Goal: Find specific page/section: Find specific page/section

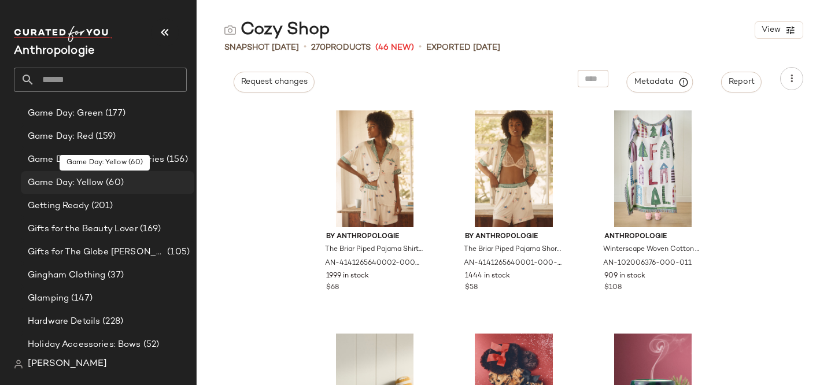
scroll to position [1711, 0]
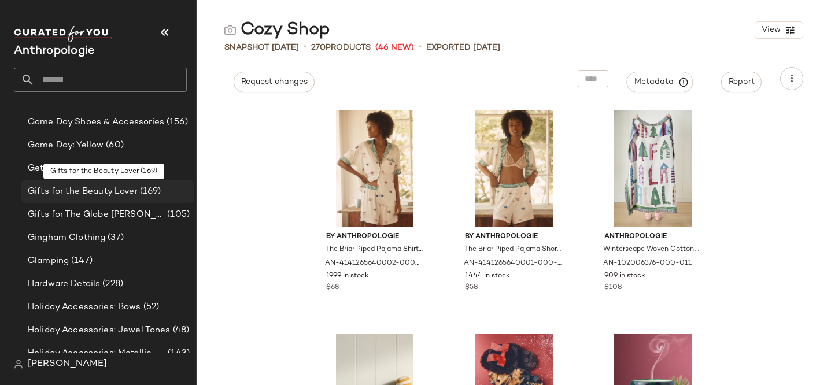
click at [143, 191] on span "(169)" at bounding box center [150, 191] width 24 height 13
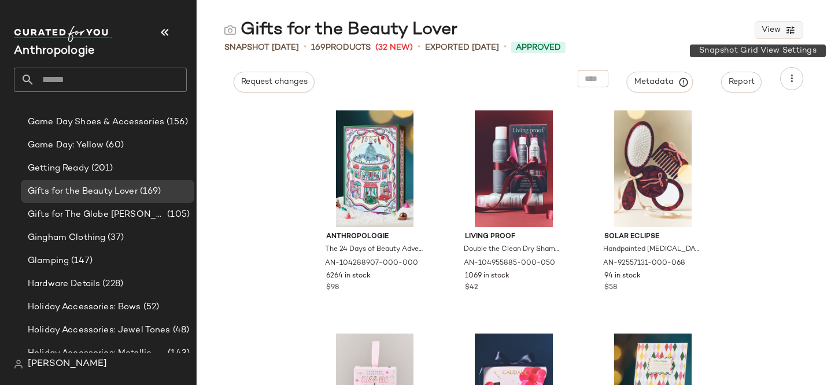
click at [796, 30] on button "View" at bounding box center [779, 29] width 49 height 17
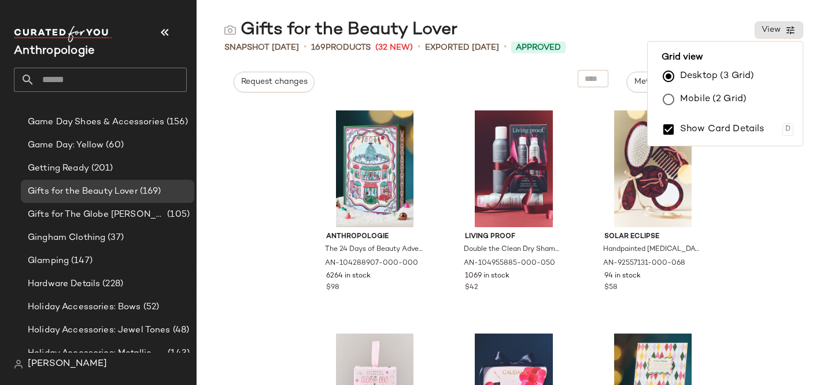
click at [684, 30] on div "Gifts for the Beauty Lover View" at bounding box center [514, 30] width 635 height 23
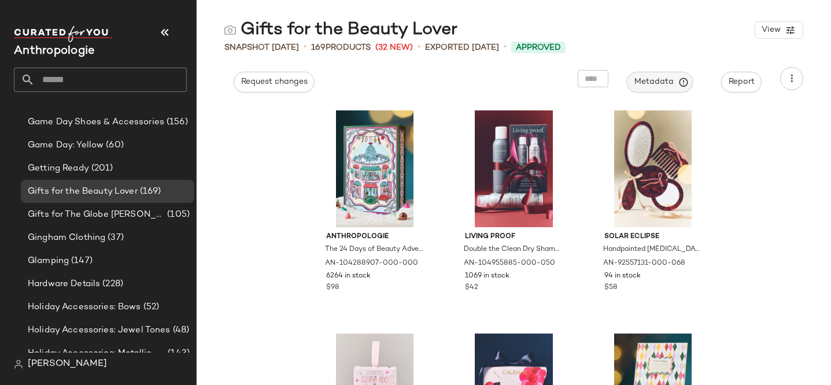
click at [665, 87] on span "Metadata" at bounding box center [660, 82] width 53 height 10
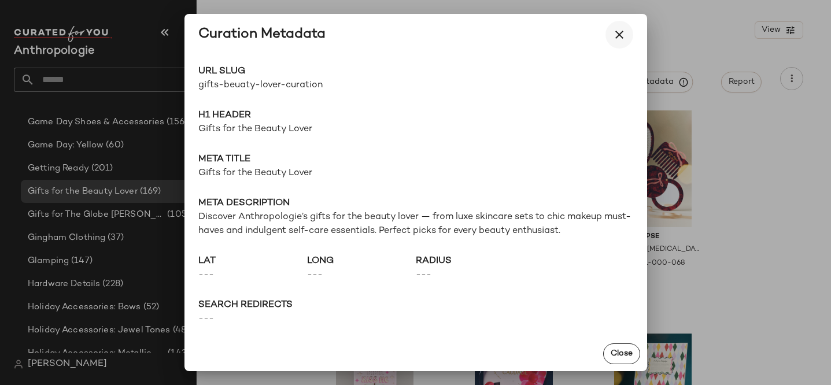
click at [618, 33] on icon "button" at bounding box center [620, 35] width 14 height 14
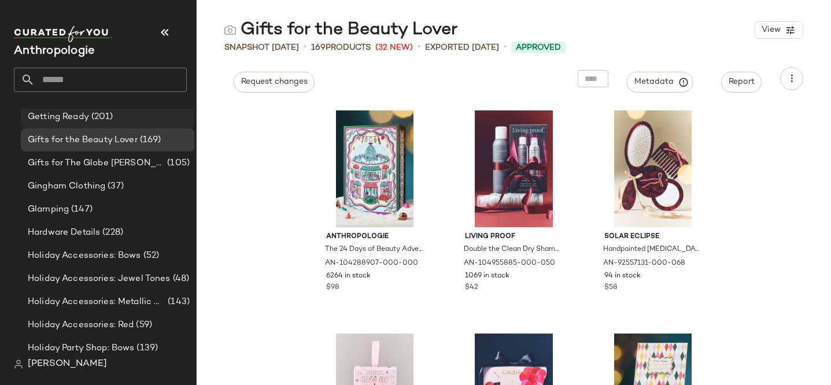
scroll to position [1761, 0]
click at [679, 83] on icon "button" at bounding box center [684, 82] width 10 height 10
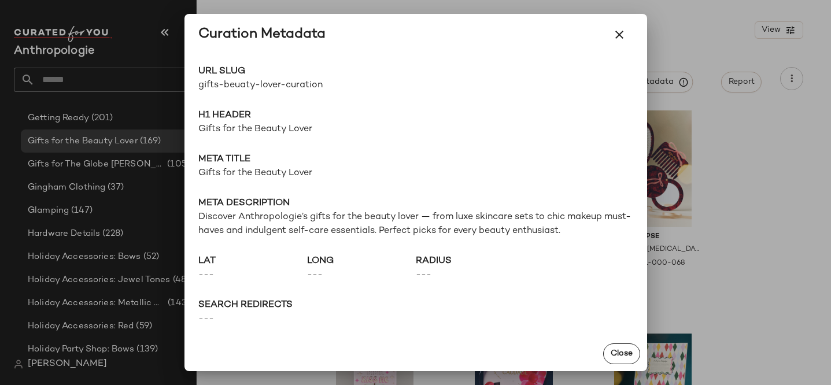
click at [225, 89] on span "gifts-beuaty-lover-curation" at bounding box center [307, 86] width 218 height 14
copy div "gifts-beuaty-lover-curation Go to Shop"
